Goal: Find specific page/section: Locate a particular part of the current website

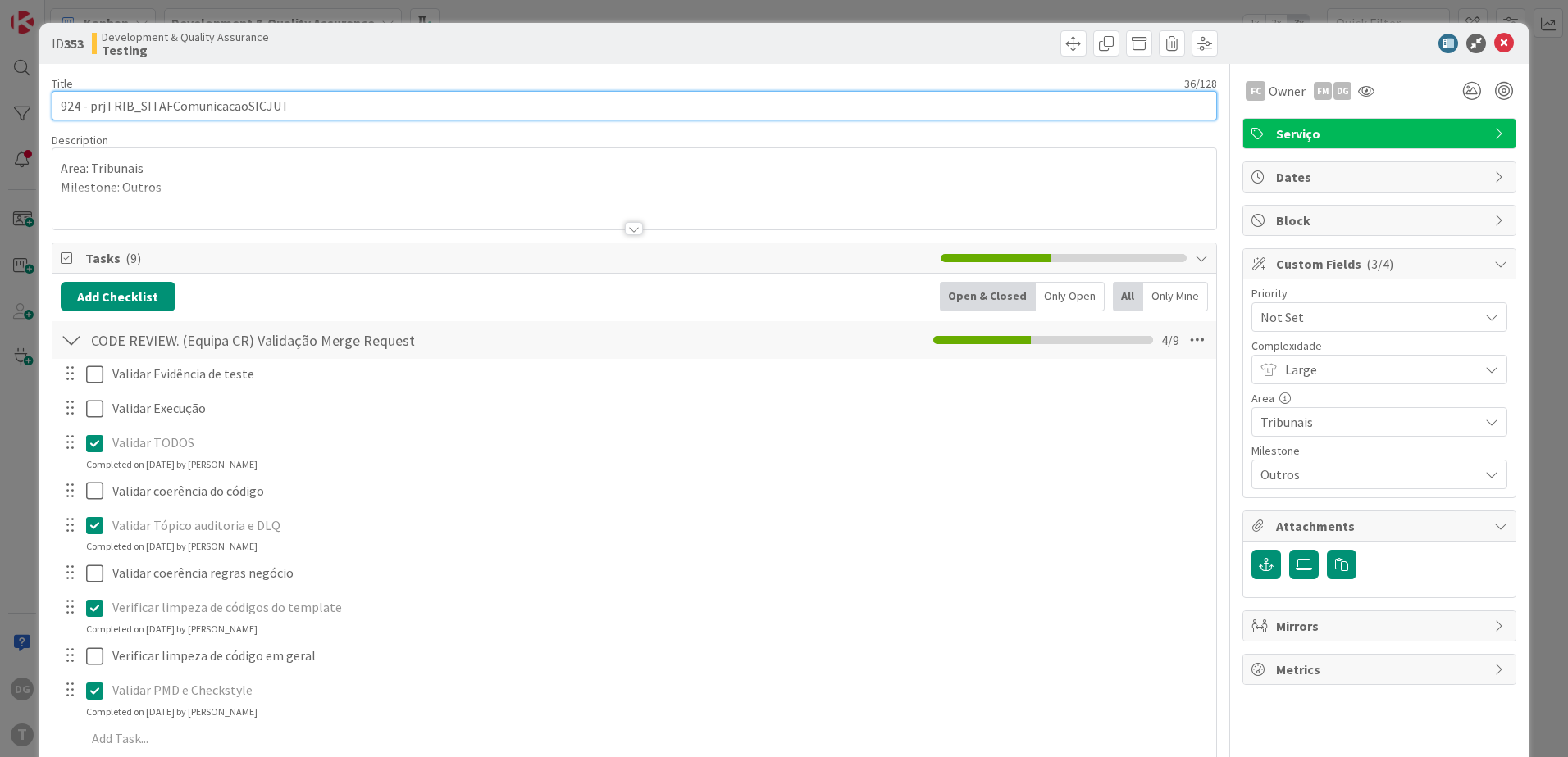
click at [329, 106] on input "924 - prjTRIB_SITAFComunicacaoSICJUT" at bounding box center [634, 105] width 1165 height 30
click at [90, 105] on input "924 - prjTRIB_SITAFComunicacaoSICJUT" at bounding box center [634, 105] width 1165 height 30
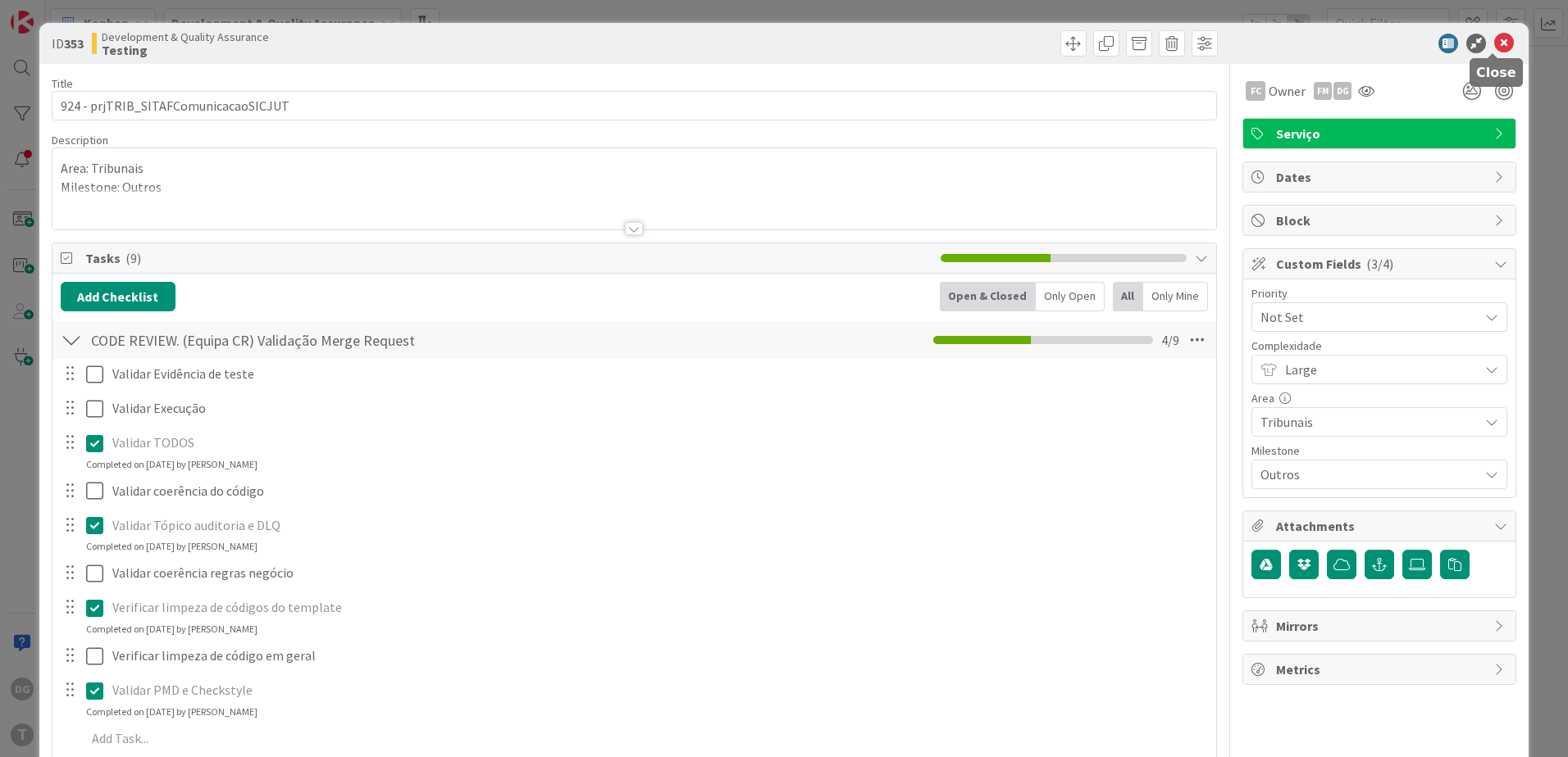
drag, startPoint x: 1483, startPoint y: 39, endPoint x: 1466, endPoint y: 50, distance: 20.2
click at [1494, 39] on icon at bounding box center [1504, 44] width 20 height 20
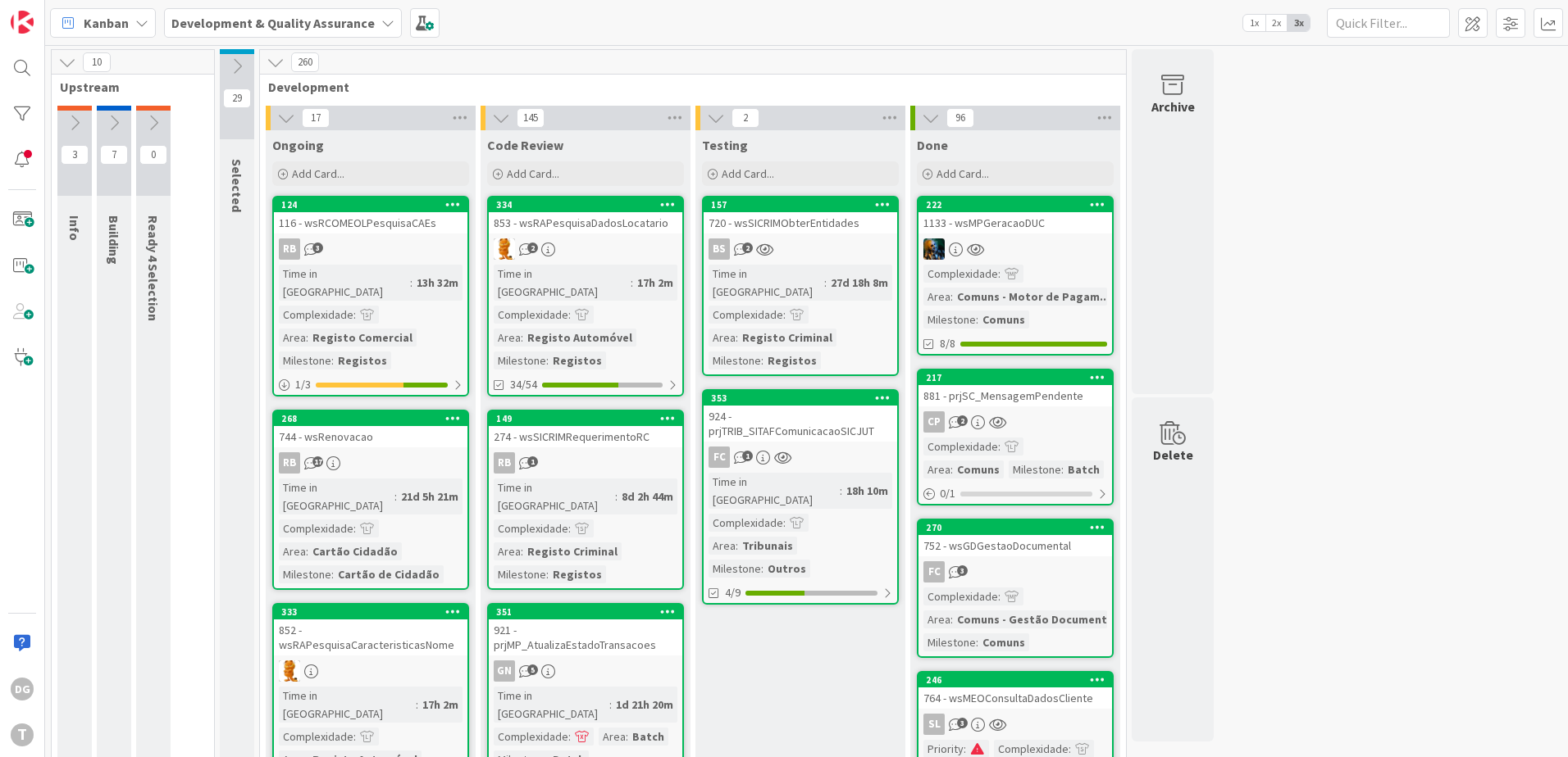
click at [841, 450] on link "353 924 - prjTRIB_SITAFComunicacaoSICJUT FC 1 Time in [GEOGRAPHIC_DATA] : 18h 1…" at bounding box center [800, 497] width 197 height 216
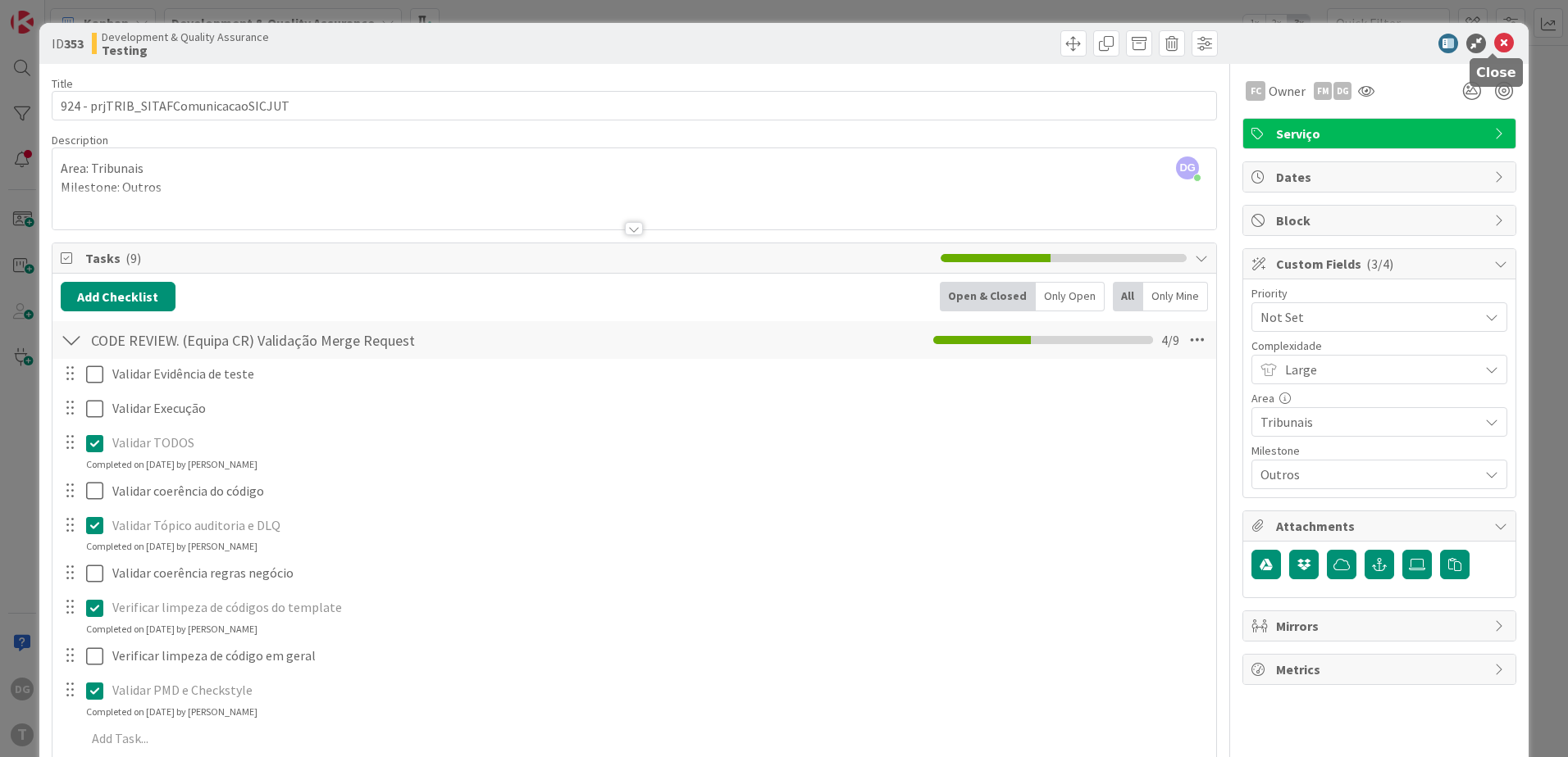
click at [1494, 38] on icon at bounding box center [1504, 44] width 20 height 20
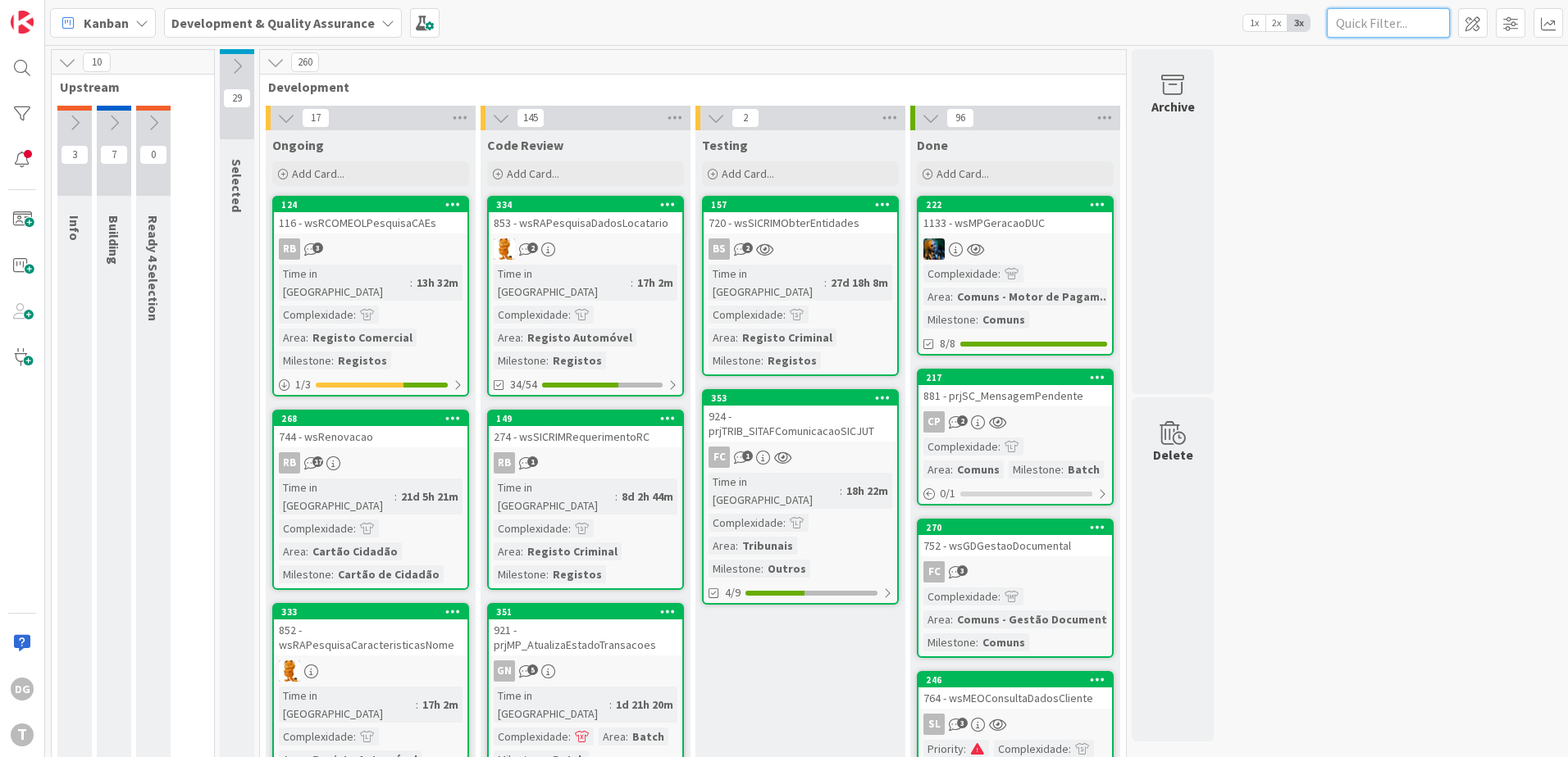
click at [1365, 22] on input "text" at bounding box center [1388, 23] width 123 height 30
paste input "wsmcenviosms"
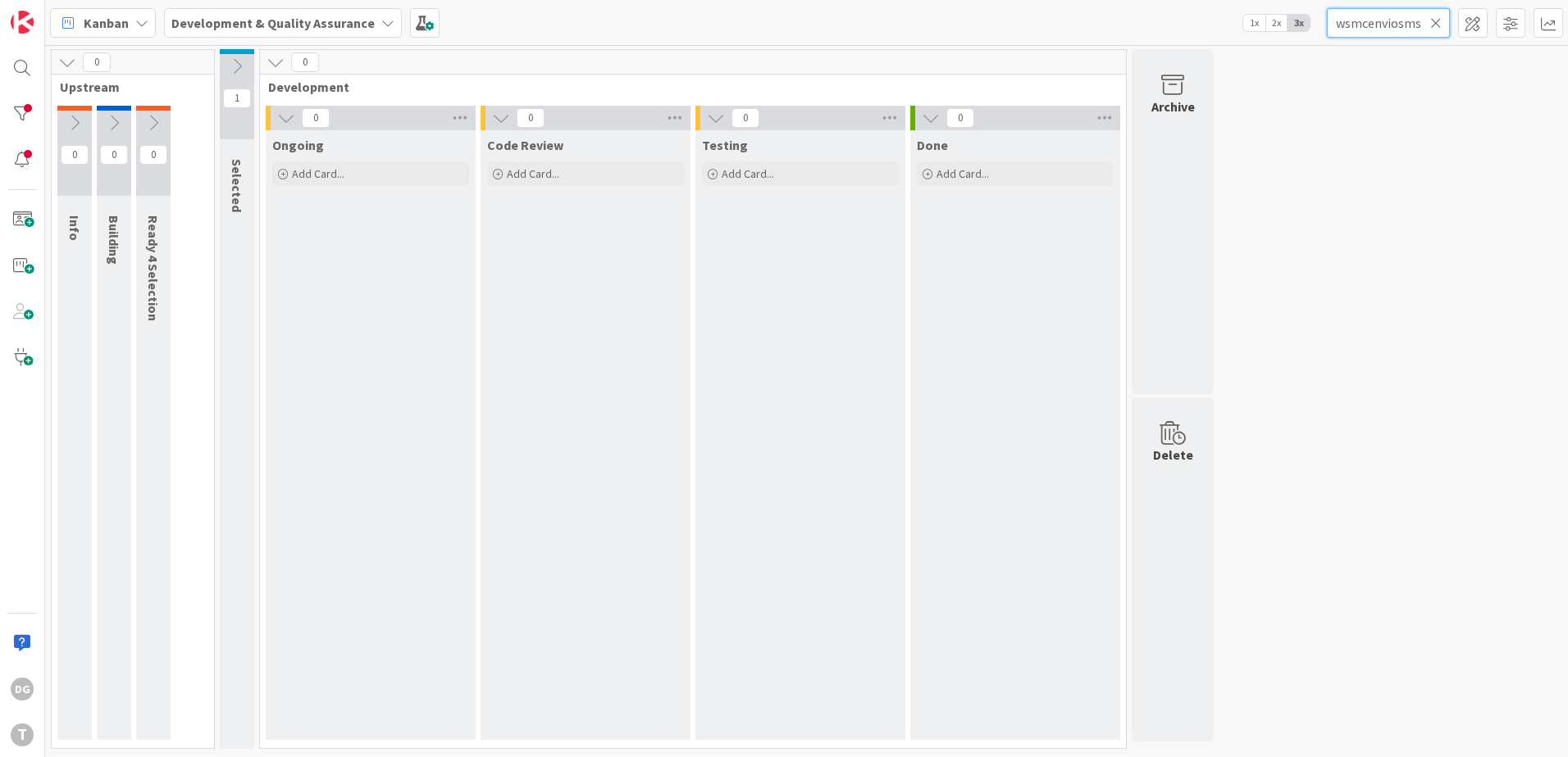
type input "wsmcenviosms"
click at [230, 66] on icon at bounding box center [237, 66] width 18 height 18
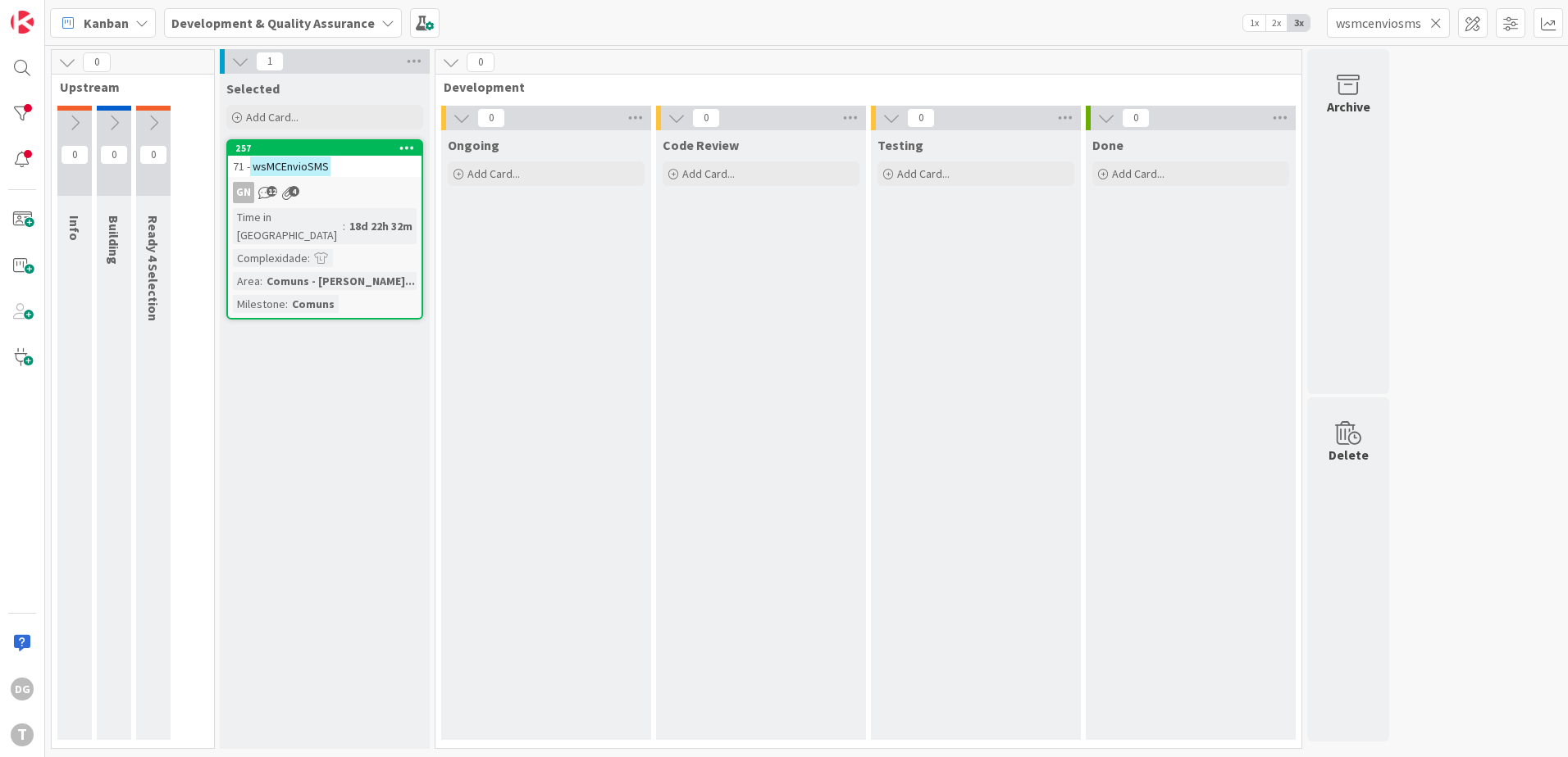
click at [355, 238] on div "Time in Column : 18d 22h 32m Complexidade : Area : Comuns - Modulo Comunic... M…" at bounding box center [325, 261] width 184 height 105
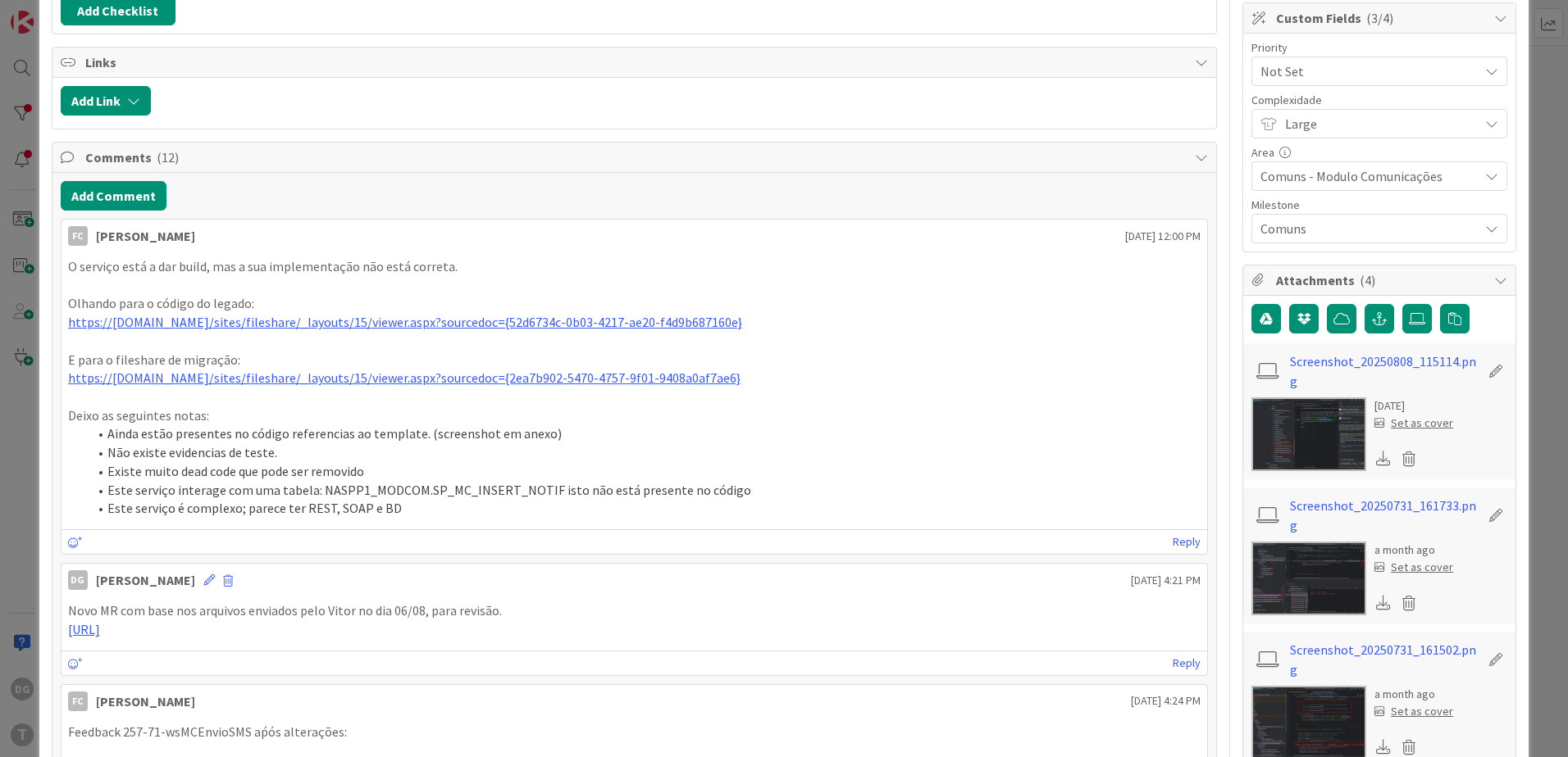
scroll to position [328, 0]
